Goal: Transaction & Acquisition: Purchase product/service

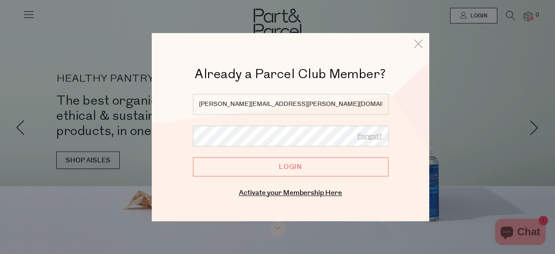
type input "[PERSON_NAME][EMAIL_ADDRESS][PERSON_NAME][DOMAIN_NAME]"
click at [193, 157] on input "Login" at bounding box center [291, 166] width 196 height 19
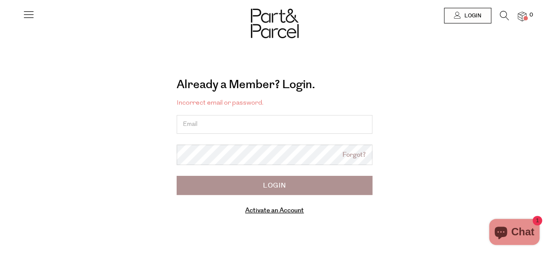
type input "[PERSON_NAME][EMAIL_ADDRESS][PERSON_NAME][DOMAIN_NAME]"
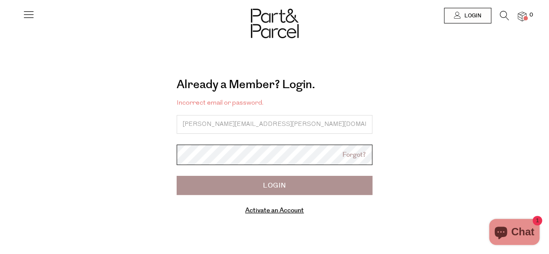
click at [230, 156] on body "Ready to stock up? Close No items in your parcel. Loading Join to Save on this …" at bounding box center [274, 217] width 549 height 434
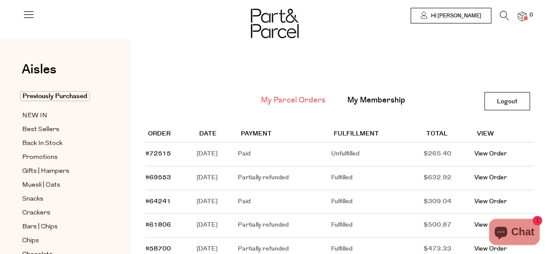
click at [501, 17] on icon at bounding box center [504, 16] width 9 height 10
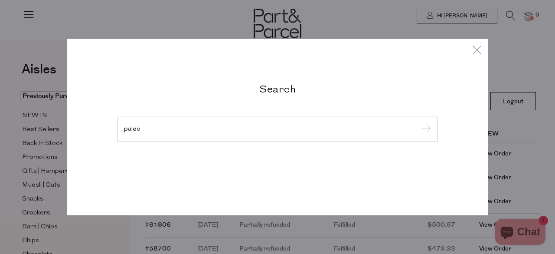
type input "paleo"
click at [418, 123] on input "submit" at bounding box center [424, 129] width 13 height 13
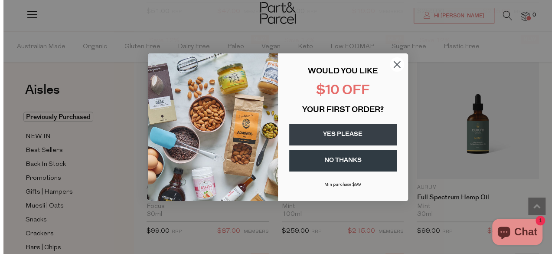
scroll to position [726, 0]
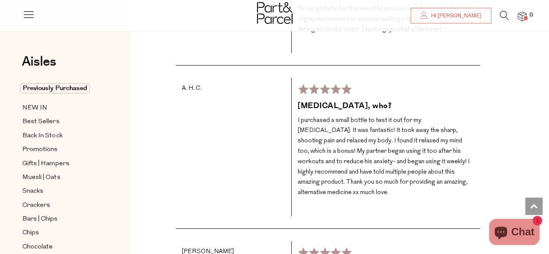
scroll to position [1533, 0]
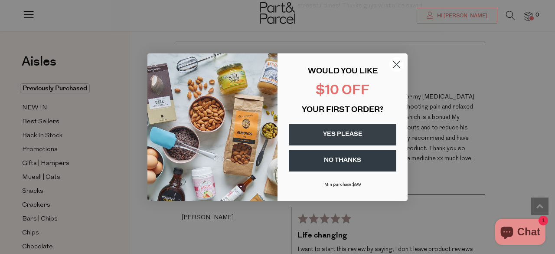
click at [398, 64] on circle "Close dialog" at bounding box center [396, 64] width 14 height 14
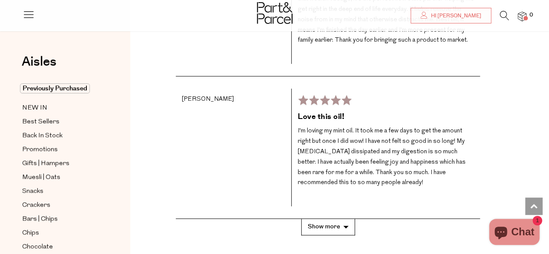
scroll to position [1863, 0]
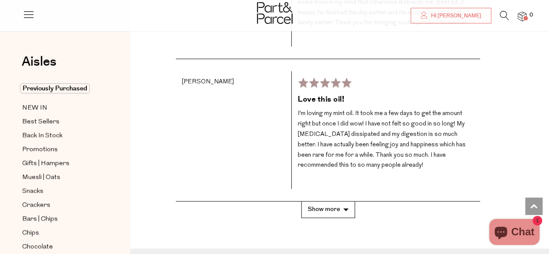
click at [338, 201] on button "Show more" at bounding box center [328, 209] width 54 height 16
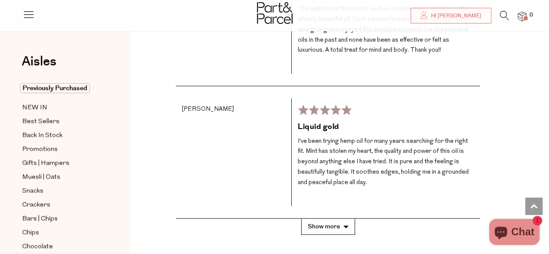
scroll to position [2557, 0]
click at [317, 218] on button "Show more" at bounding box center [328, 226] width 54 height 16
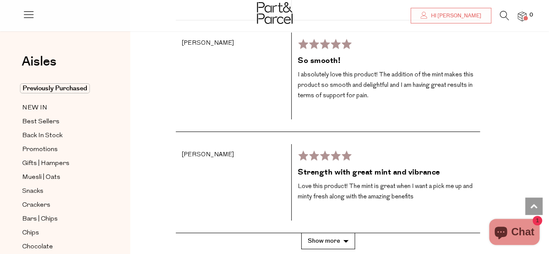
scroll to position [3178, 0]
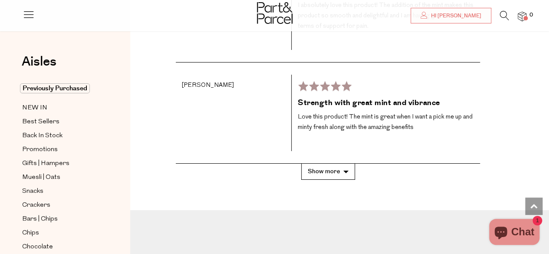
click at [321, 163] on button "Show more" at bounding box center [328, 171] width 54 height 16
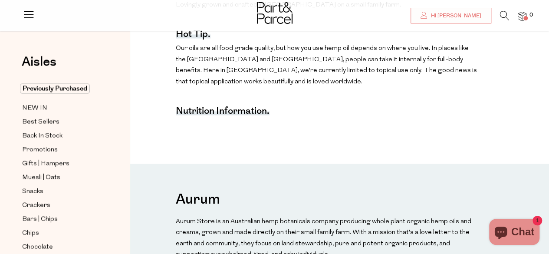
scroll to position [0, 0]
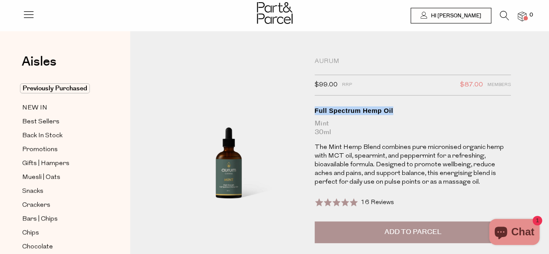
drag, startPoint x: 399, startPoint y: 108, endPoint x: 313, endPoint y: 111, distance: 85.9
click at [313, 111] on div "Aurum $99.00 RRP $87.00 Members Available: In Stock Full Spectrum Hemp Oil Mint…" at bounding box center [403, 187] width 190 height 261
copy div "Full Spectrum Hemp Oil"
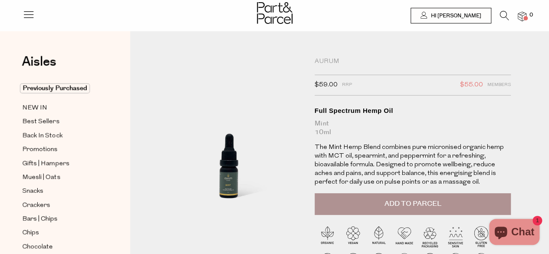
click at [437, 209] on button "Add to Parcel" at bounding box center [412, 204] width 196 height 22
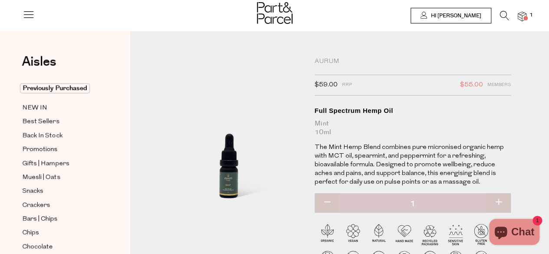
click at [422, 157] on p "The Mint Hemp Blend combines pure micronised organic hemp with MCT oil, spearmi…" at bounding box center [412, 164] width 196 height 43
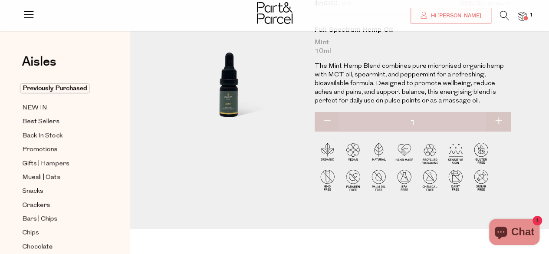
scroll to position [69, 0]
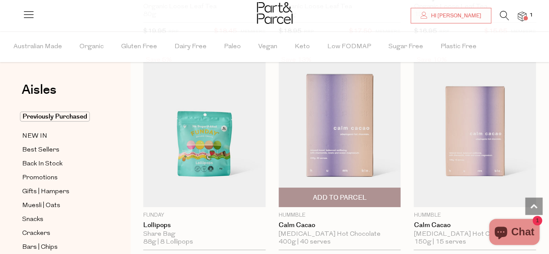
scroll to position [3571, 0]
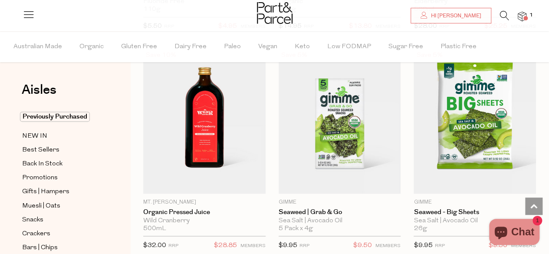
scroll to position [7210, 0]
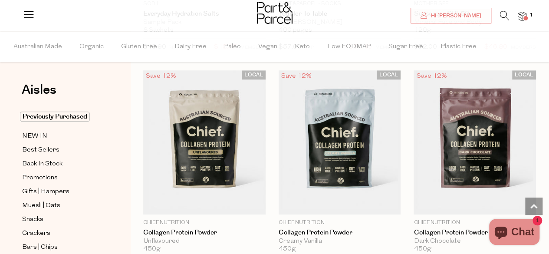
scroll to position [10283, 0]
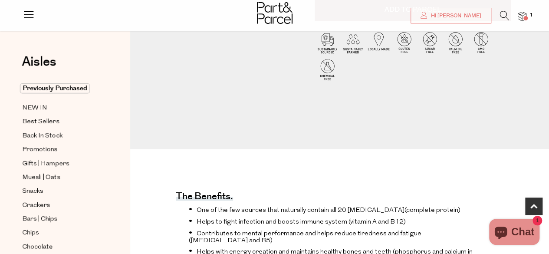
scroll to position [444, 0]
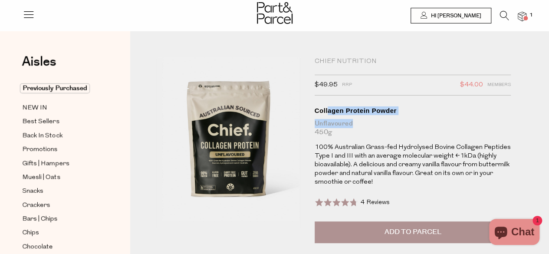
drag, startPoint x: 355, startPoint y: 122, endPoint x: 327, endPoint y: 112, distance: 29.3
click at [327, 112] on h1 "Collagen Protein Powder Unflavoured 450g" at bounding box center [412, 121] width 196 height 30
click at [340, 137] on div "Chief Nutrition $49.95 RRP $44.00 Members Available: In Stock Collagen Protein …" at bounding box center [412, 139] width 196 height 164
drag, startPoint x: 337, startPoint y: 133, endPoint x: 312, endPoint y: 109, distance: 35.3
click at [312, 109] on div "Chief Nutrition $49.95 RRP $44.00 Members Available: In Stock Collagen Protein …" at bounding box center [403, 187] width 190 height 261
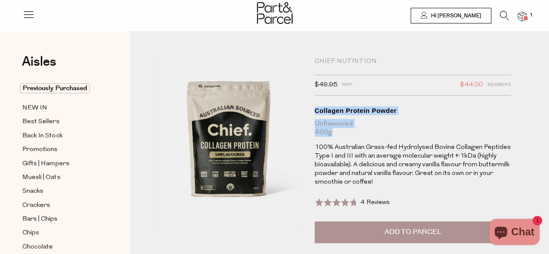
copy h1 "Collagen Protein Powder Unflavoured 450g"
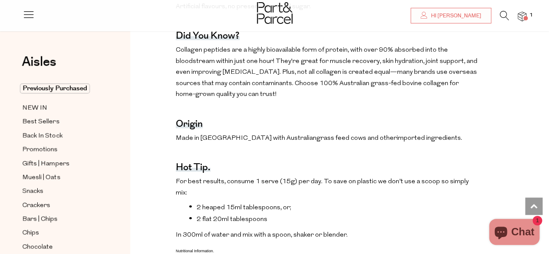
scroll to position [565, 0]
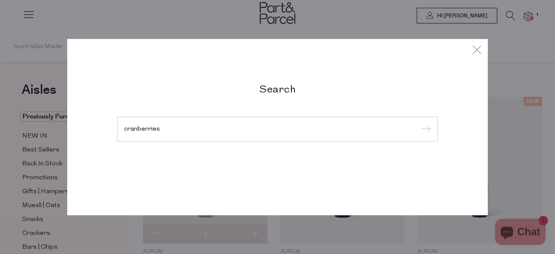
type input "cranberries"
click at [418, 123] on input "submit" at bounding box center [424, 129] width 13 height 13
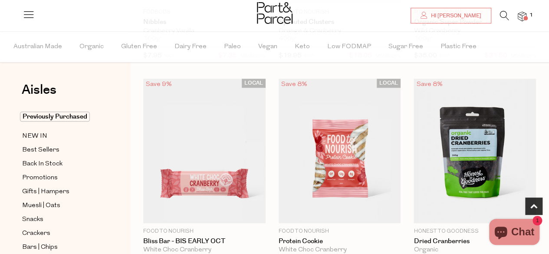
scroll to position [532, 0]
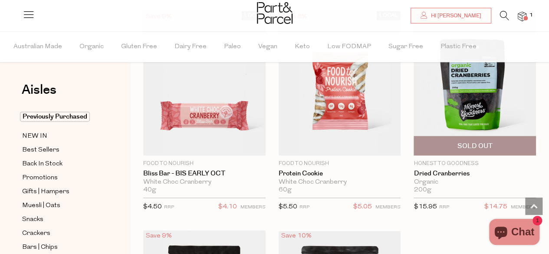
click at [484, 121] on img at bounding box center [474, 83] width 122 height 144
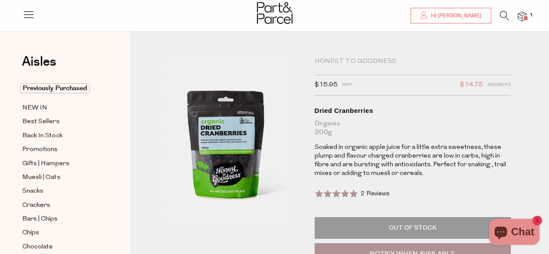
scroll to position [124, 0]
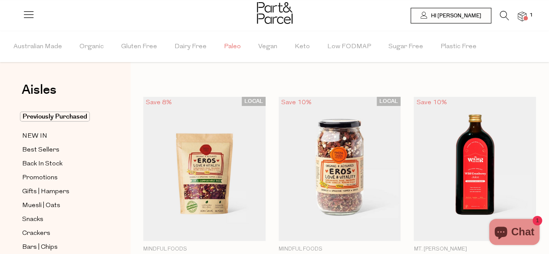
click at [229, 45] on span "Paleo" at bounding box center [232, 47] width 17 height 30
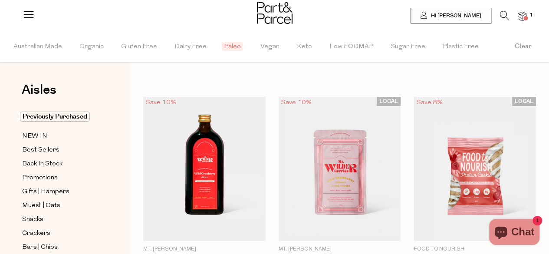
click at [502, 16] on icon at bounding box center [504, 16] width 9 height 10
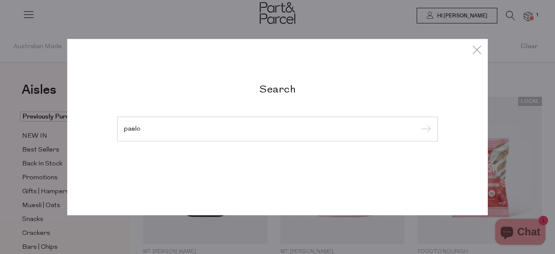
type input "paelo"
click at [418, 123] on input "submit" at bounding box center [424, 129] width 13 height 13
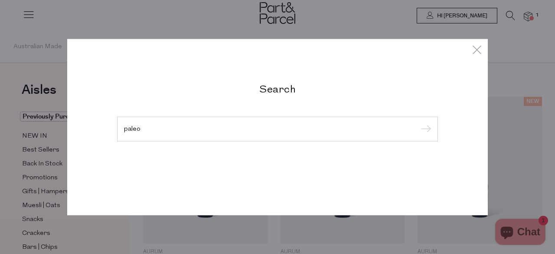
type input "paleo"
click at [418, 123] on input "submit" at bounding box center [424, 129] width 13 height 13
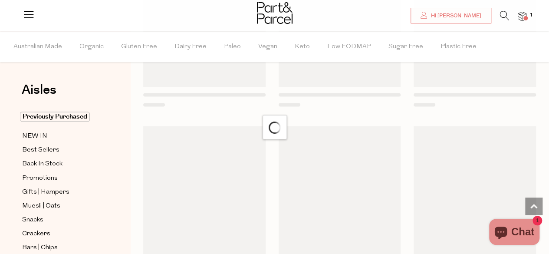
scroll to position [4005, 0]
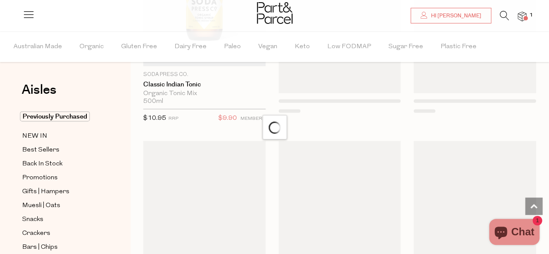
scroll to position [7557, 0]
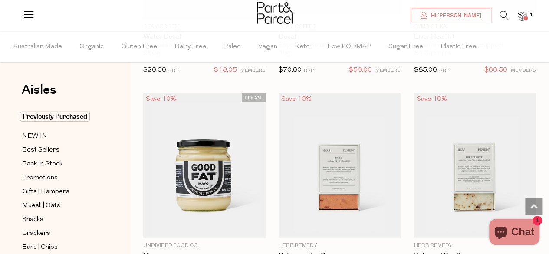
scroll to position [14442, 0]
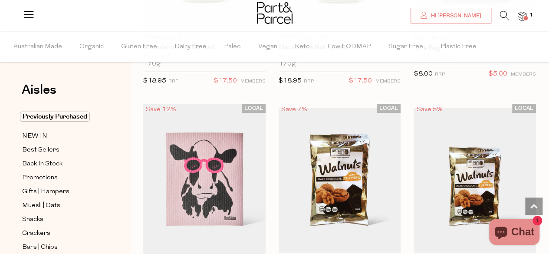
scroll to position [16406, 0]
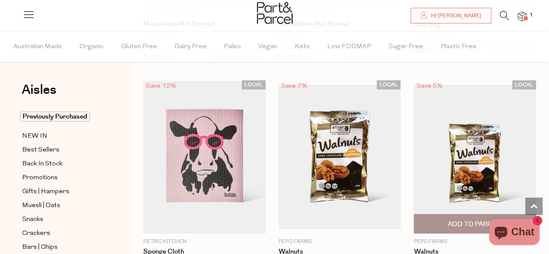
click at [457, 124] on img at bounding box center [474, 157] width 122 height 144
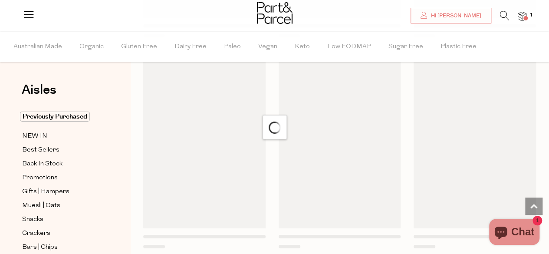
scroll to position [8523, 0]
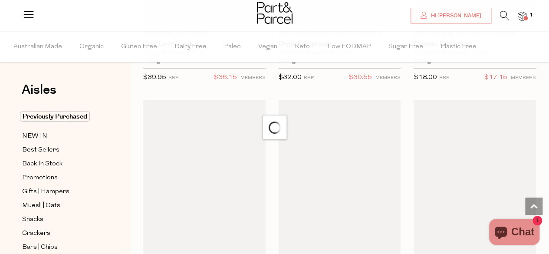
scroll to position [10974, 0]
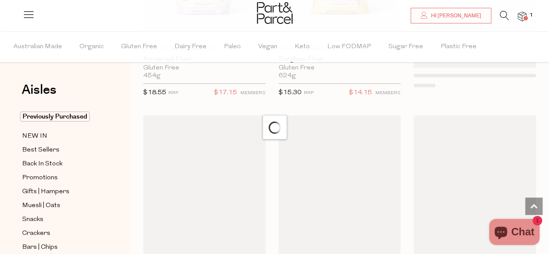
scroll to position [14673, 0]
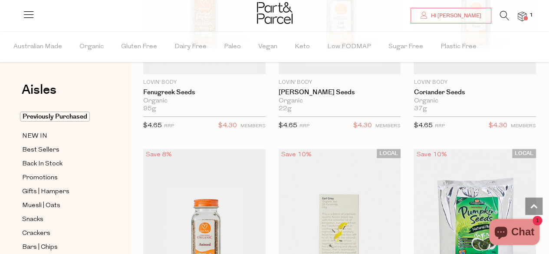
scroll to position [21451, 0]
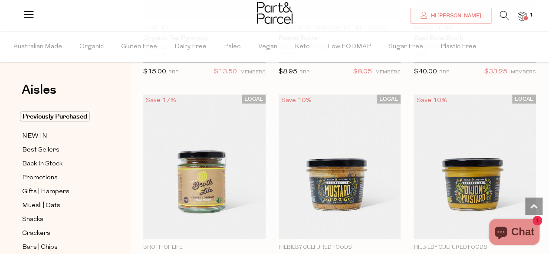
scroll to position [23911, 0]
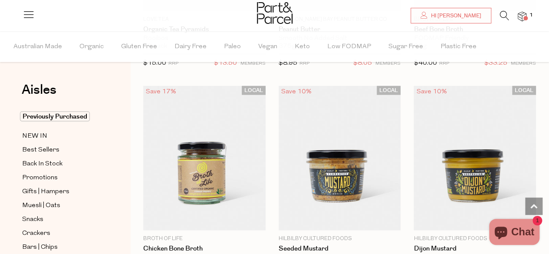
click at [503, 13] on icon at bounding box center [504, 16] width 9 height 10
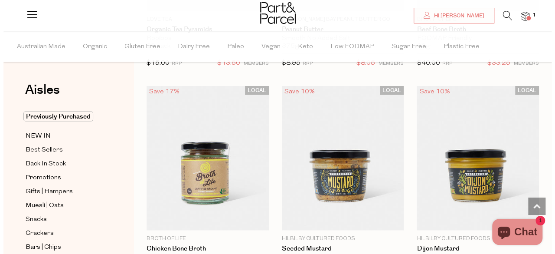
scroll to position [24196, 0]
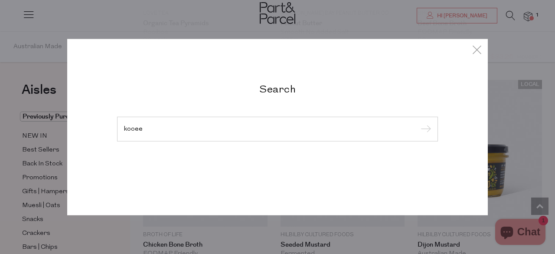
type input "kooee"
click at [418, 123] on input "submit" at bounding box center [424, 129] width 13 height 13
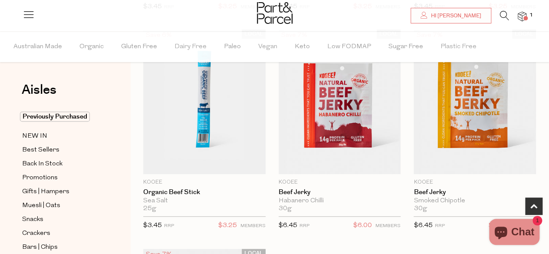
scroll to position [508, 0]
